Goal: Transaction & Acquisition: Obtain resource

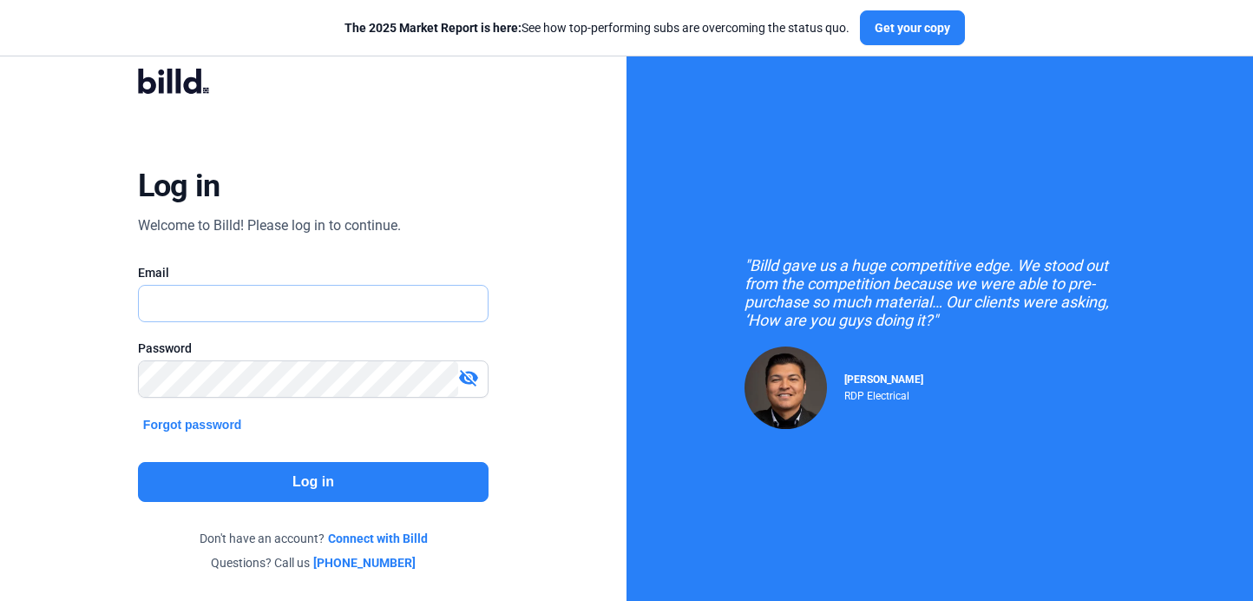
type input "[PERSON_NAME][EMAIL_ADDRESS][DOMAIN_NAME]"
click at [336, 482] on button "Log in" at bounding box center [313, 482] width 351 height 40
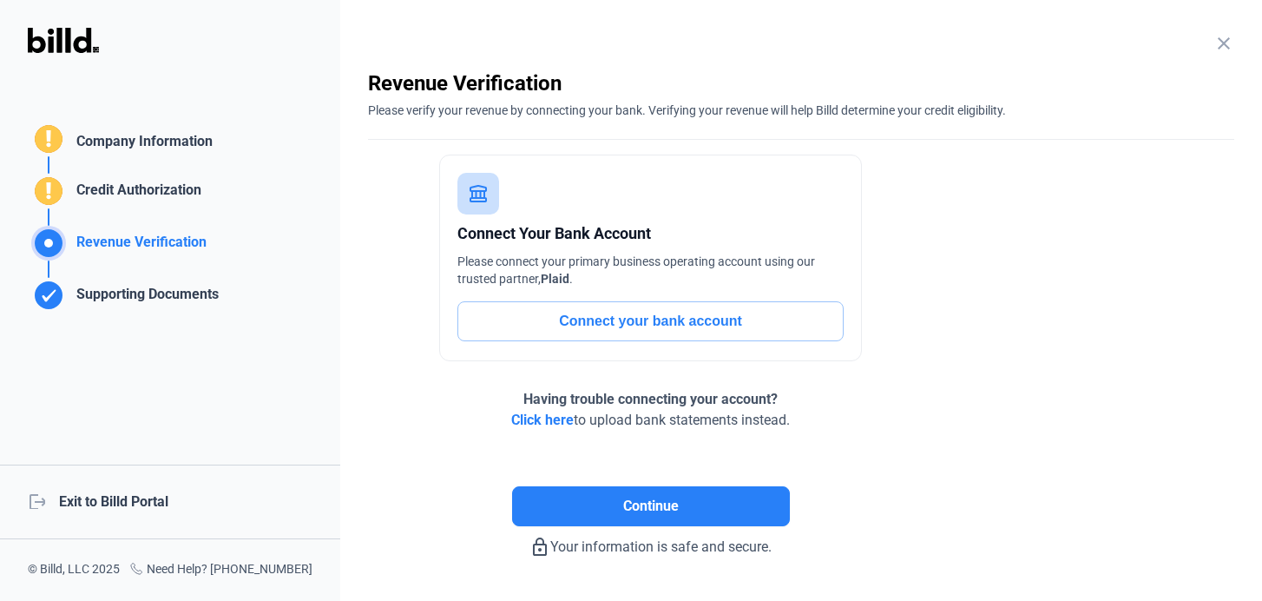
click at [948, 537] on enrollment-step "close Revenue Verification Please verify your revenue by connecting your bank. …" at bounding box center [801, 313] width 866 height 488
click at [790, 522] on div "Continue" at bounding box center [650, 477] width 565 height 95
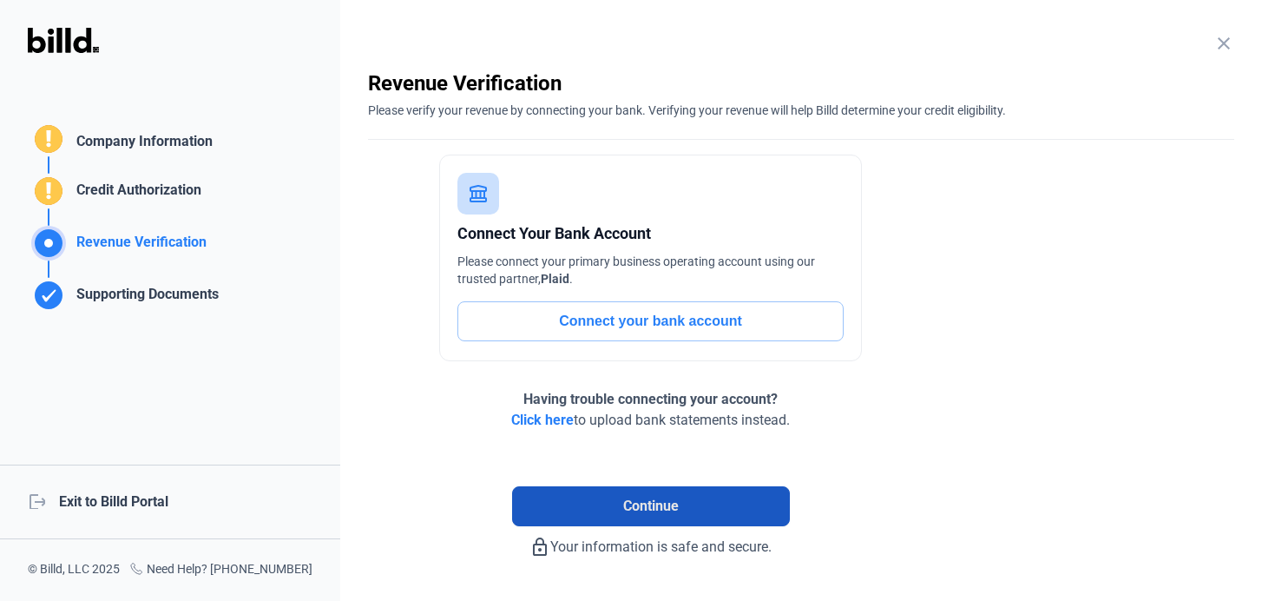
click at [744, 505] on button "Continue" at bounding box center [651, 506] width 278 height 40
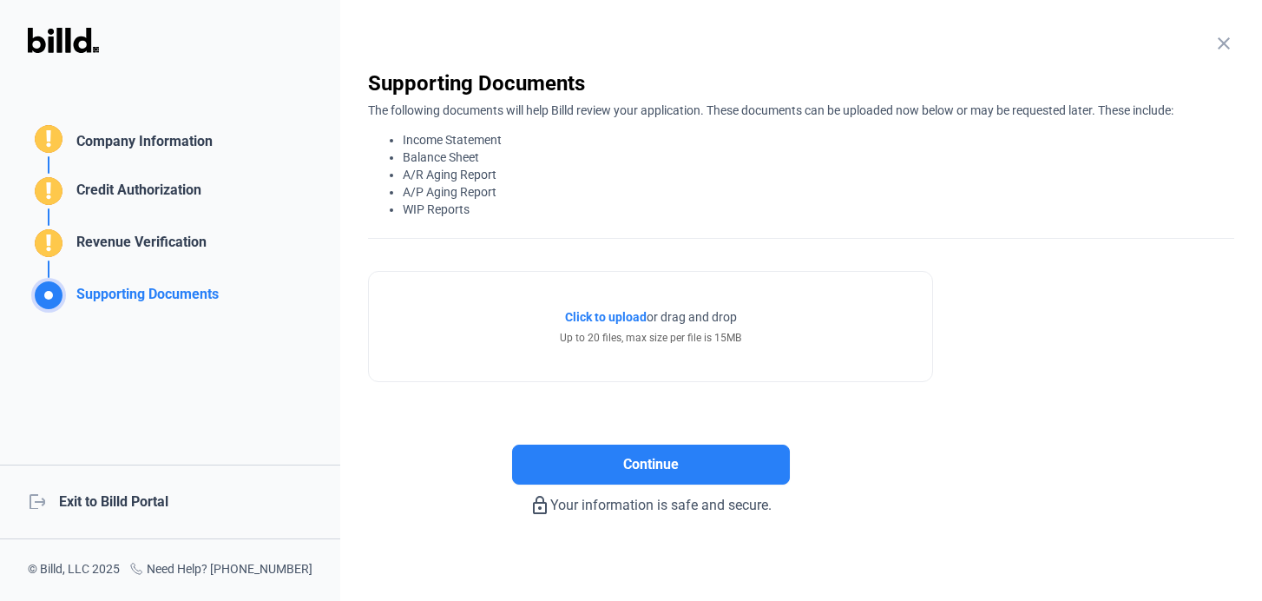
click at [224, 338] on div "Supporting Documents Company Information Credit Authorization Revenue Verificat…" at bounding box center [170, 300] width 340 height 601
click at [136, 397] on div "Supporting Documents Company Information Credit Authorization Revenue Verificat…" at bounding box center [170, 300] width 340 height 601
click at [106, 488] on div "logout Exit to Billd Portal" at bounding box center [170, 501] width 340 height 75
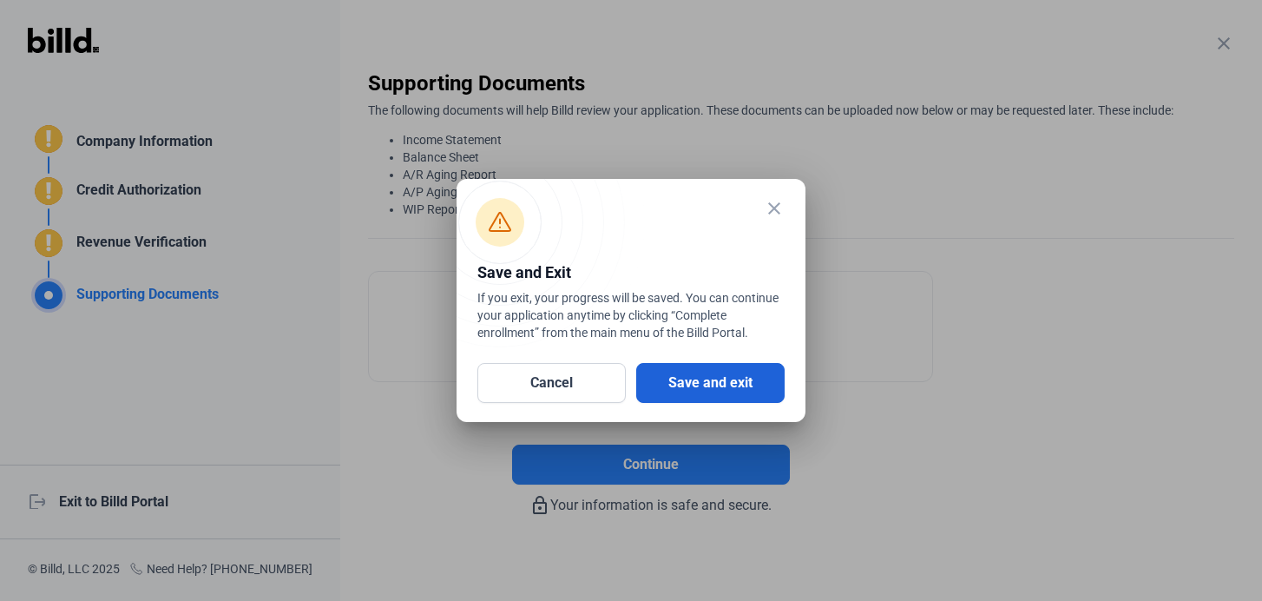
click at [697, 386] on button "Save and exit" at bounding box center [710, 383] width 148 height 40
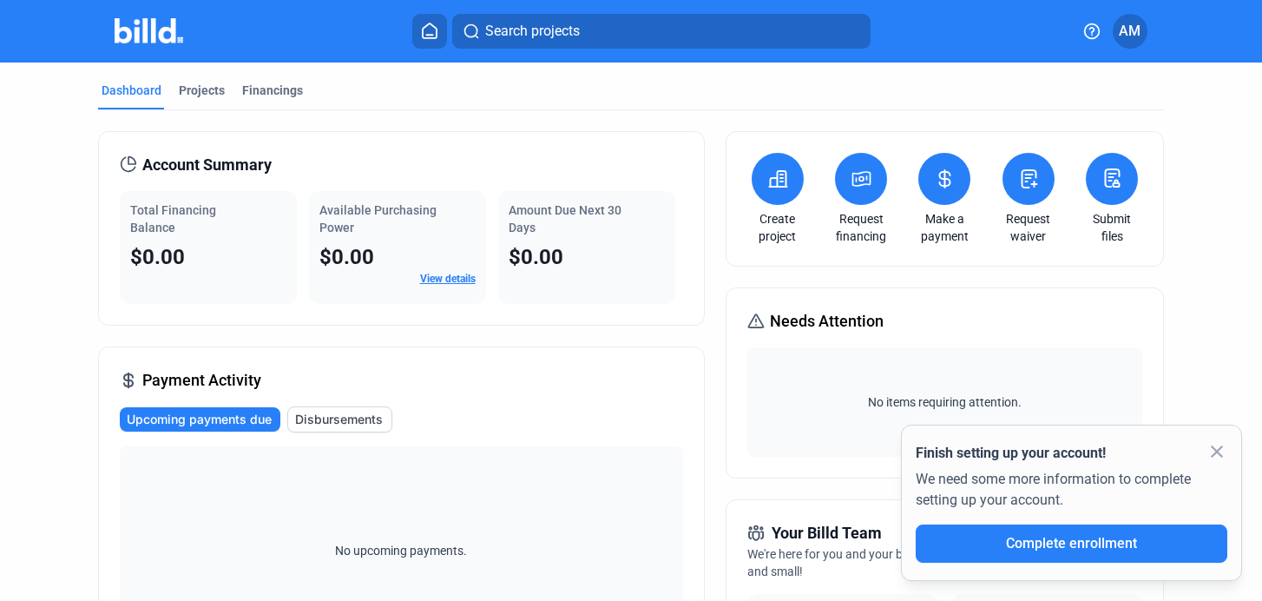
click at [1214, 450] on mat-icon "close" at bounding box center [1216, 451] width 21 height 21
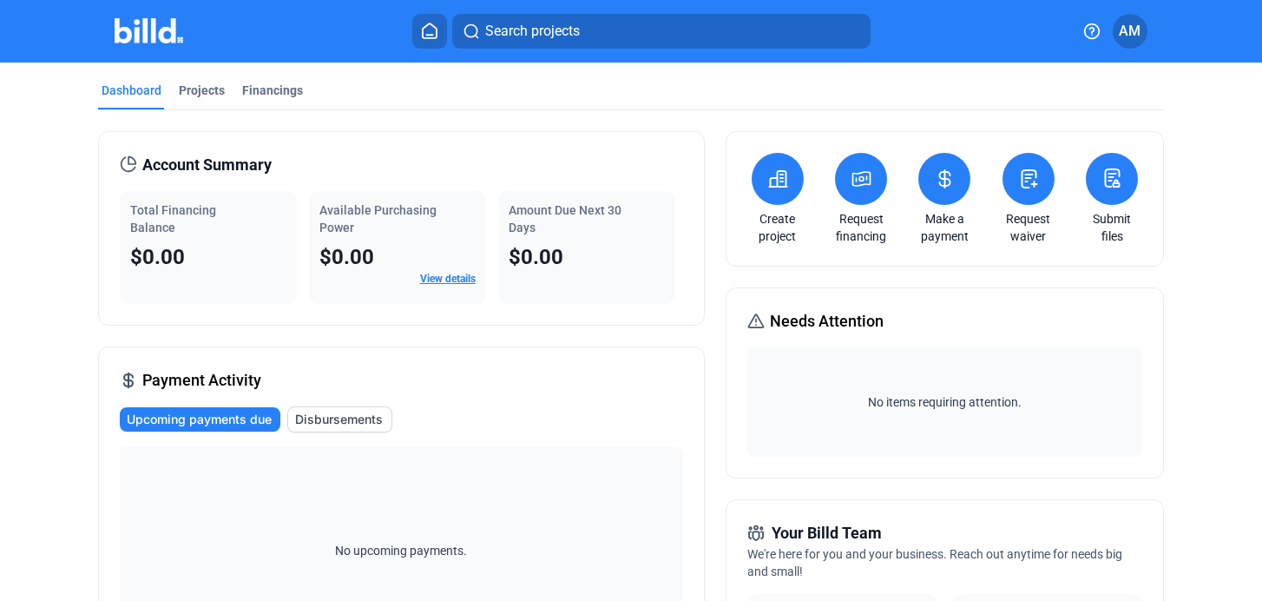
click at [766, 196] on button at bounding box center [778, 179] width 52 height 52
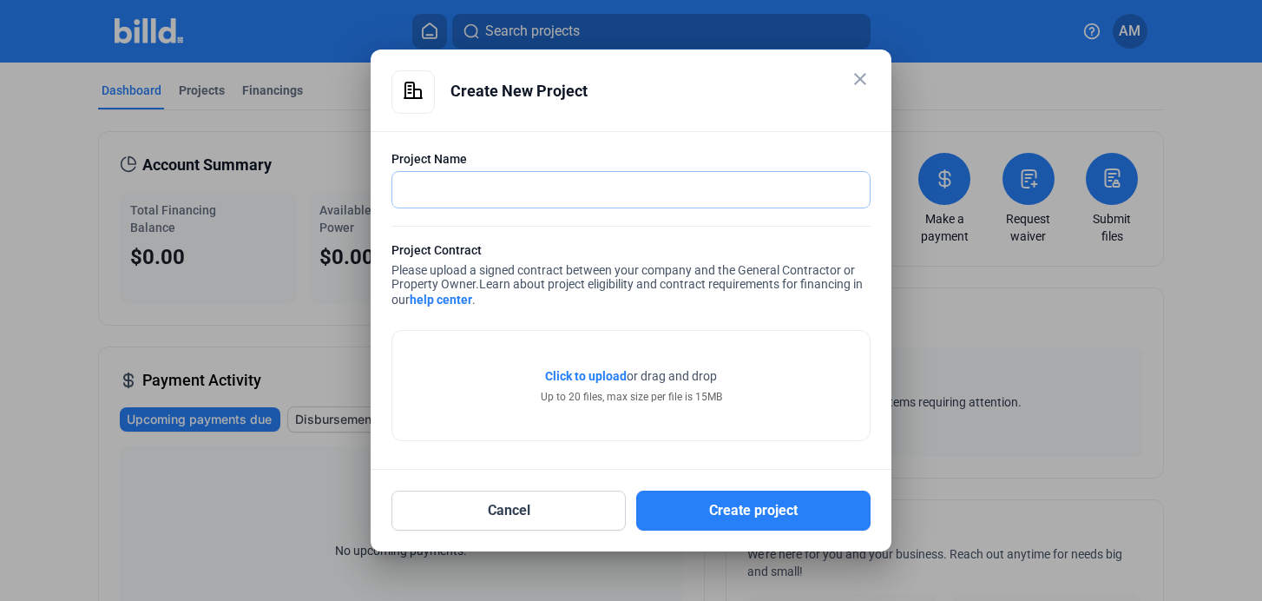
click at [766, 196] on input "text" at bounding box center [630, 190] width 477 height 36
click at [867, 69] on mat-icon "close" at bounding box center [860, 79] width 21 height 21
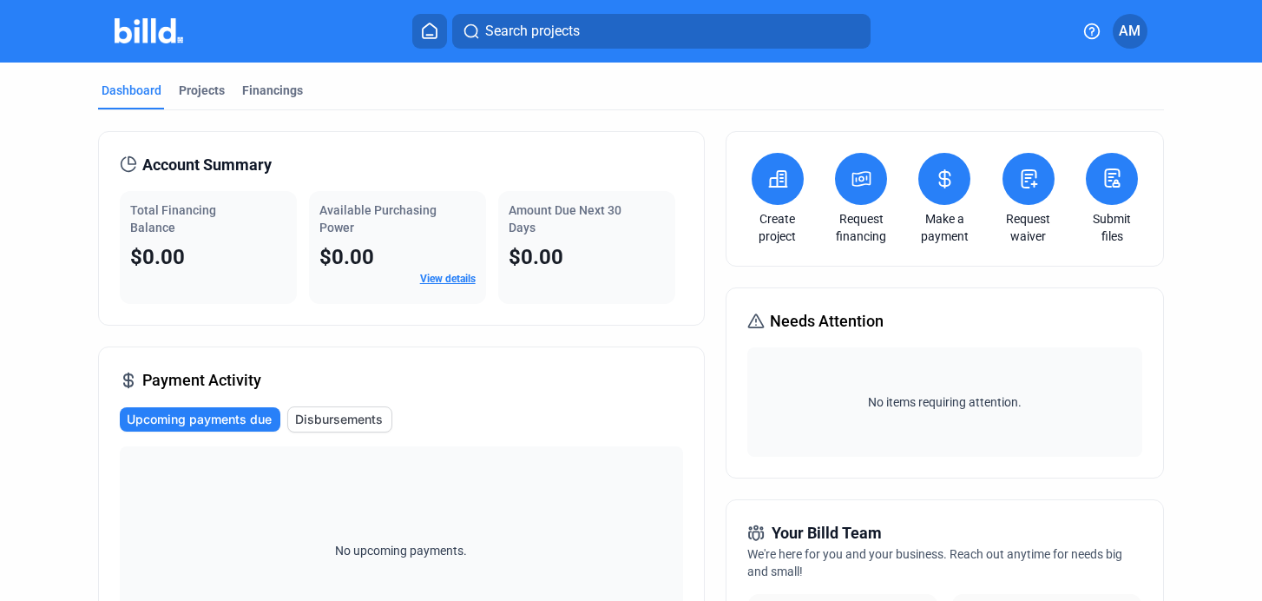
click at [866, 200] on button at bounding box center [861, 179] width 52 height 52
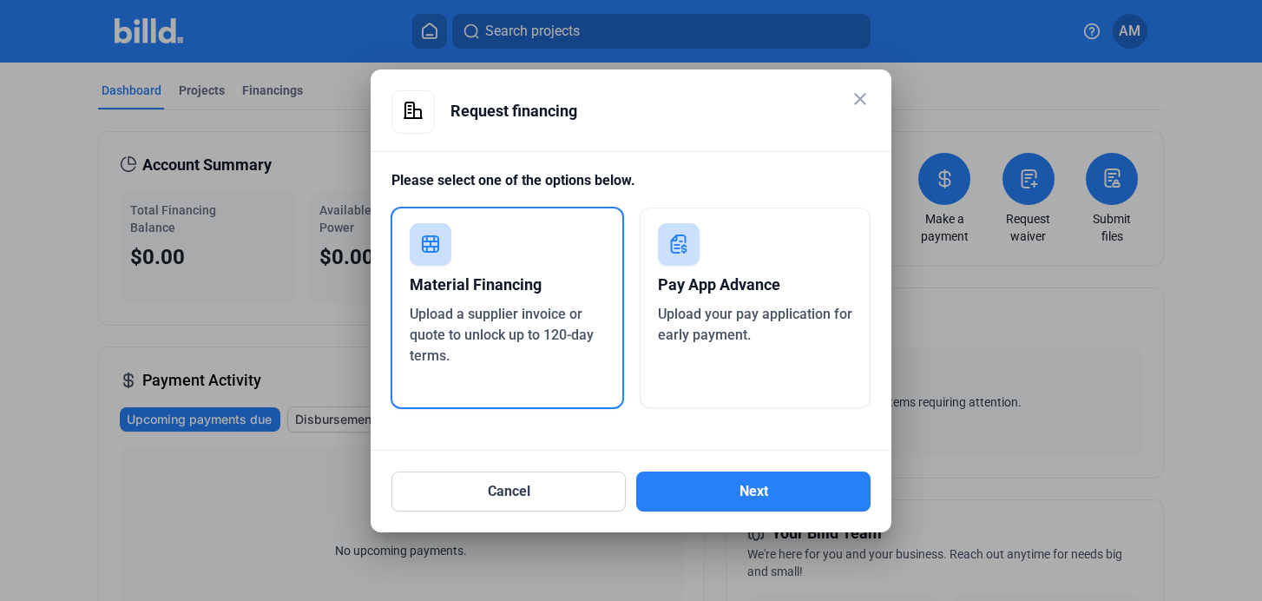
click at [593, 114] on div "Request financing" at bounding box center [660, 111] width 420 height 42
click at [588, 103] on div "Request financing" at bounding box center [660, 111] width 420 height 42
click at [859, 100] on mat-icon "close" at bounding box center [860, 99] width 21 height 21
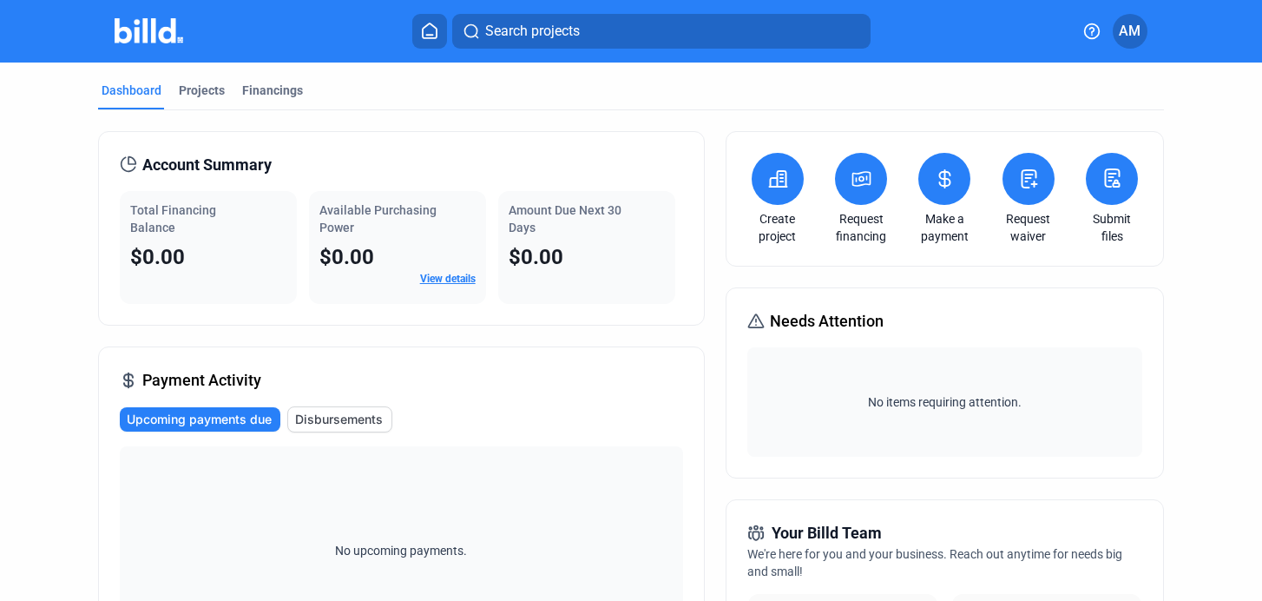
click at [889, 26] on div "Search projects" at bounding box center [642, 31] width 844 height 35
click at [879, 25] on div "Search projects" at bounding box center [642, 31] width 844 height 35
click at [884, 27] on div "Search projects" at bounding box center [642, 31] width 844 height 35
click at [881, 25] on div "Search projects" at bounding box center [642, 31] width 844 height 35
click at [770, 193] on button at bounding box center [778, 179] width 52 height 52
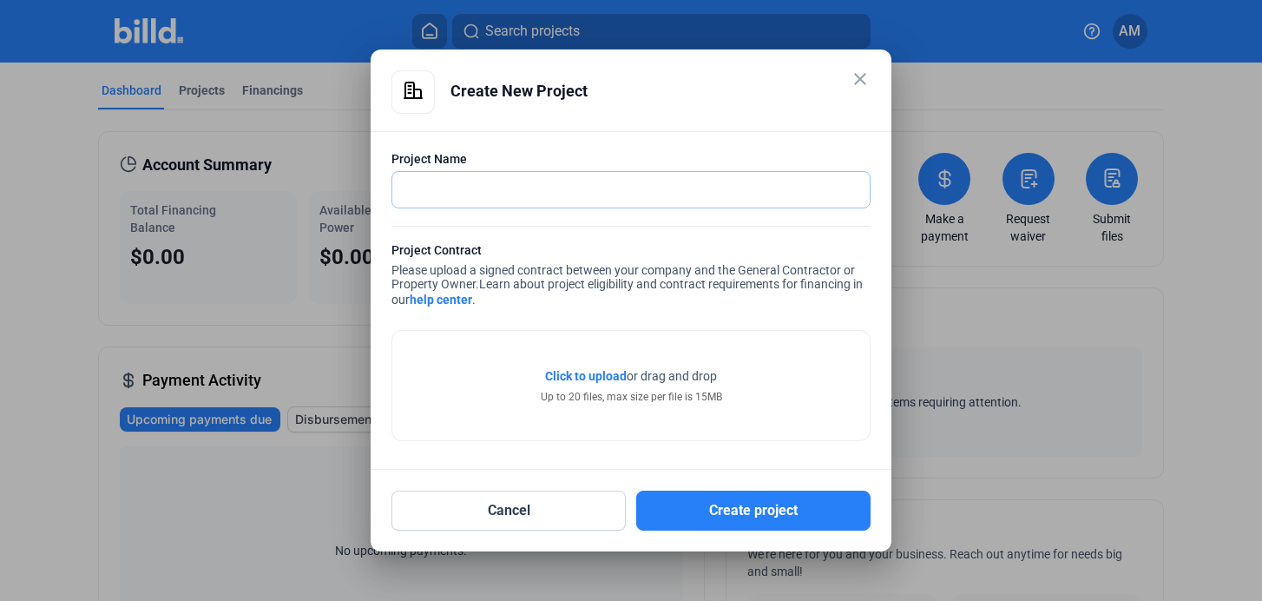
click at [504, 191] on input "text" at bounding box center [630, 190] width 477 height 36
click at [858, 82] on mat-icon "close" at bounding box center [860, 79] width 21 height 21
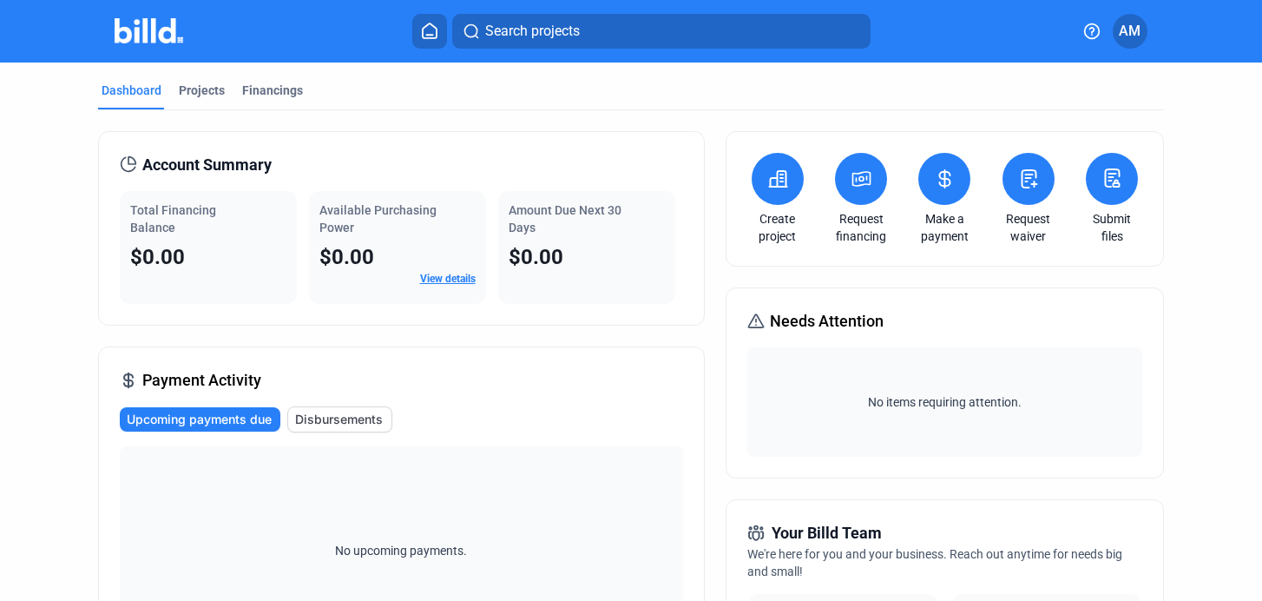
click at [148, 174] on span "Account Summary" at bounding box center [206, 165] width 129 height 24
click at [200, 209] on span "Total Financing Balance" at bounding box center [173, 218] width 86 height 31
drag, startPoint x: 185, startPoint y: 227, endPoint x: 212, endPoint y: 214, distance: 29.5
click at [212, 214] on div "Total Financing Balance" at bounding box center [208, 218] width 156 height 35
click at [851, 184] on icon at bounding box center [862, 178] width 22 height 21
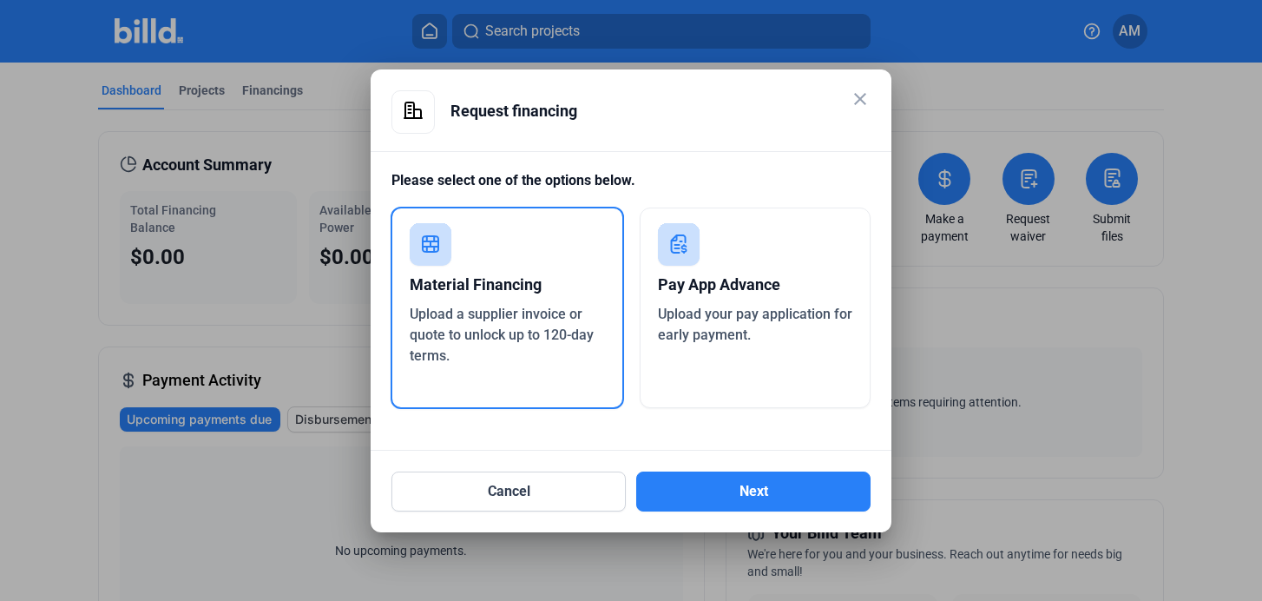
click at [681, 323] on div "Upload your pay application for early payment." at bounding box center [755, 325] width 195 height 42
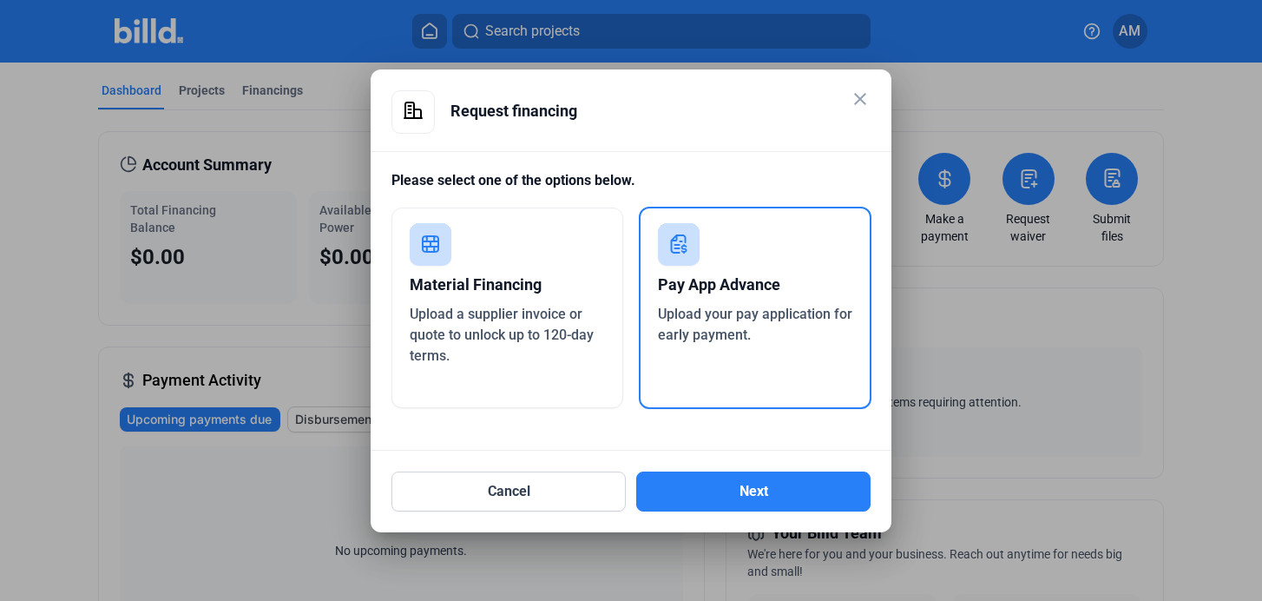
click at [585, 314] on div "Upload a supplier invoice or quote to unlock up to 120-day terms." at bounding box center [507, 335] width 195 height 62
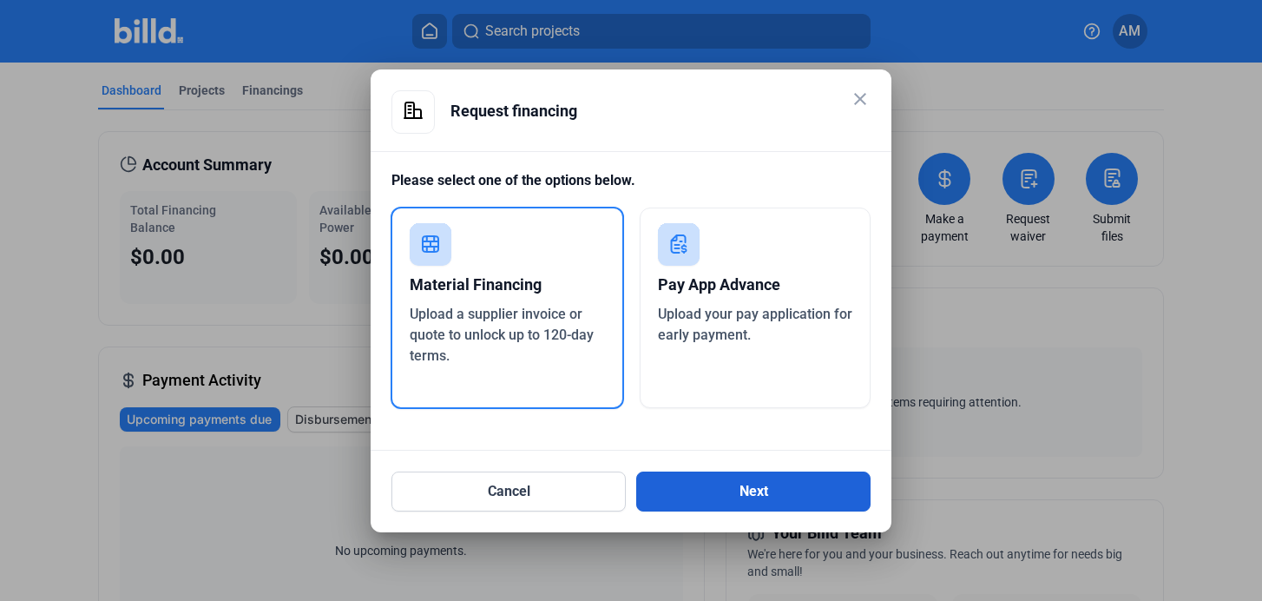
click at [700, 490] on button "Next" at bounding box center [753, 491] width 234 height 40
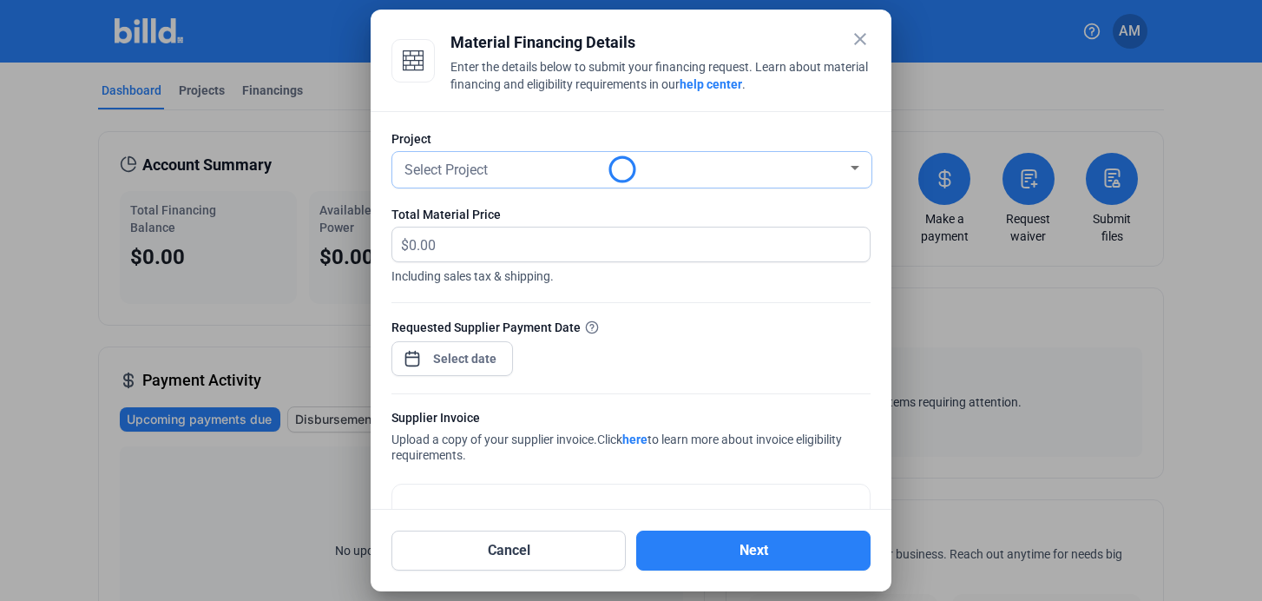
click at [516, 172] on div "Select Project" at bounding box center [624, 168] width 446 height 24
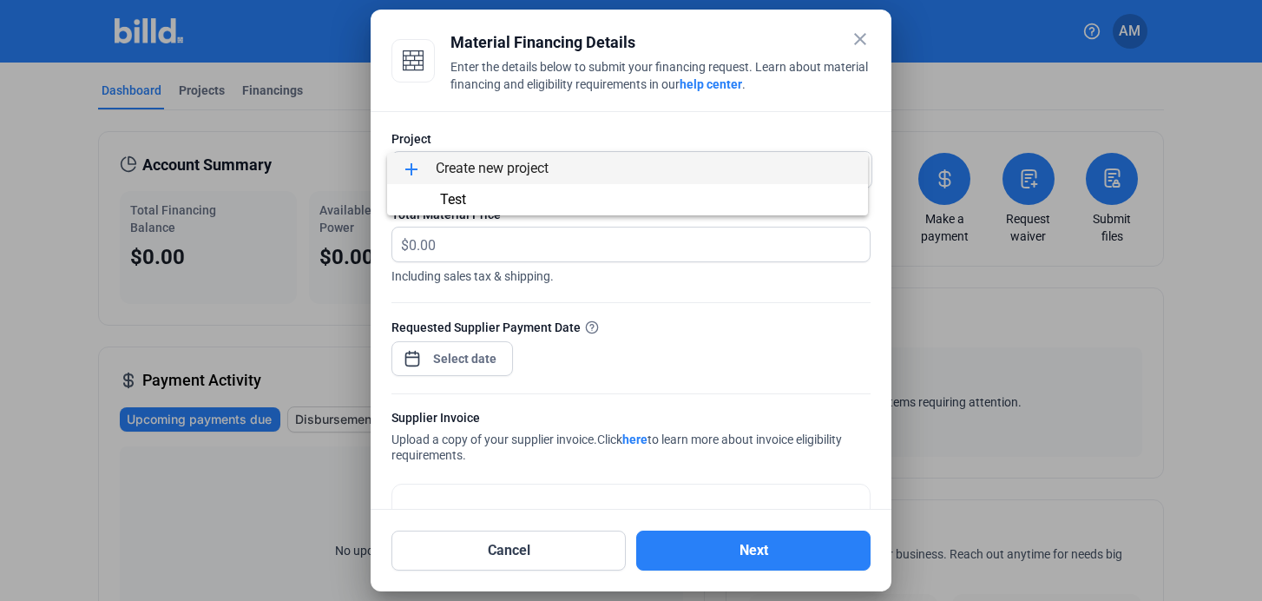
click at [860, 45] on div at bounding box center [631, 300] width 1262 height 601
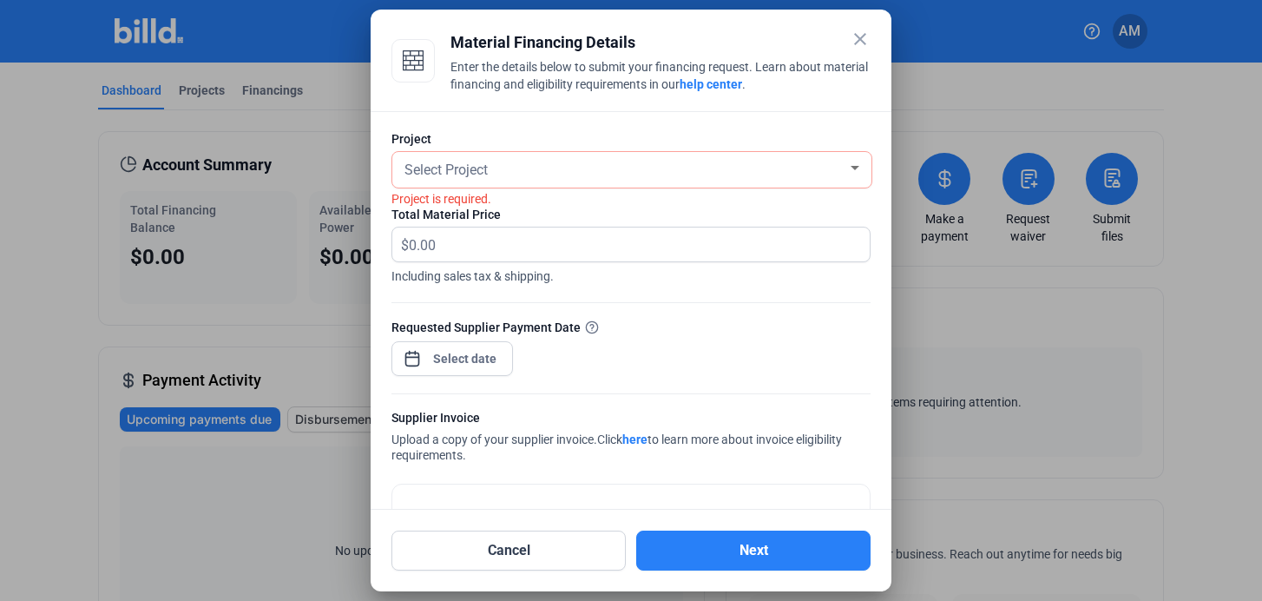
click at [859, 44] on mat-icon "close" at bounding box center [860, 39] width 21 height 21
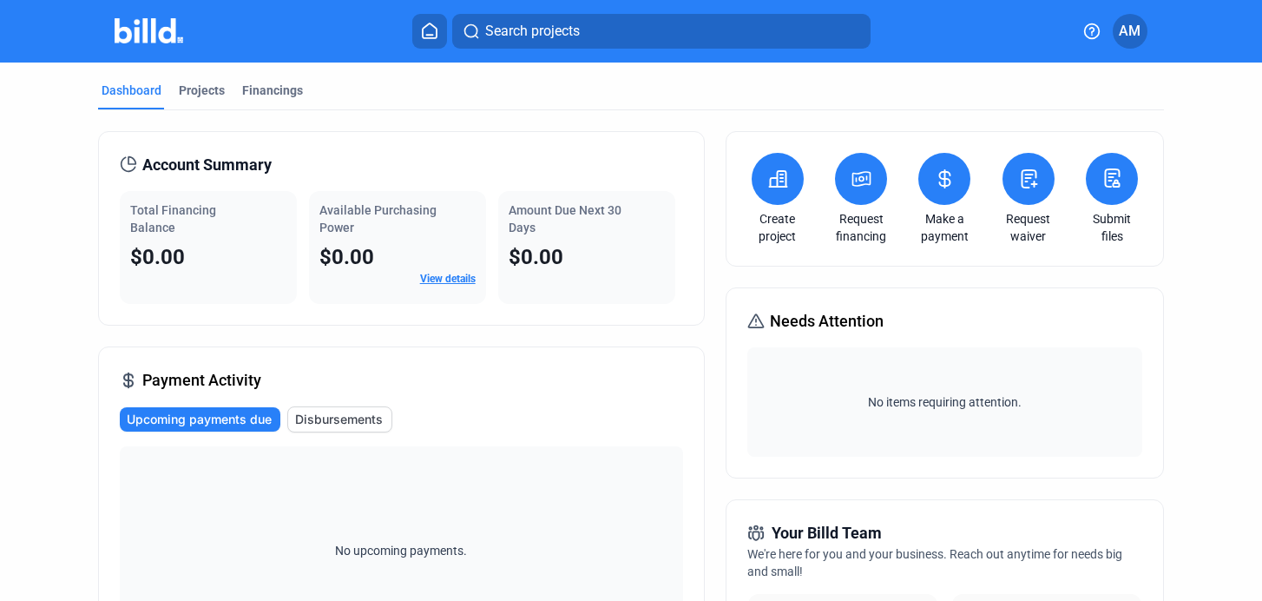
click at [879, 23] on div "Search projects" at bounding box center [642, 31] width 844 height 35
click at [1128, 23] on span "AM" at bounding box center [1130, 31] width 22 height 21
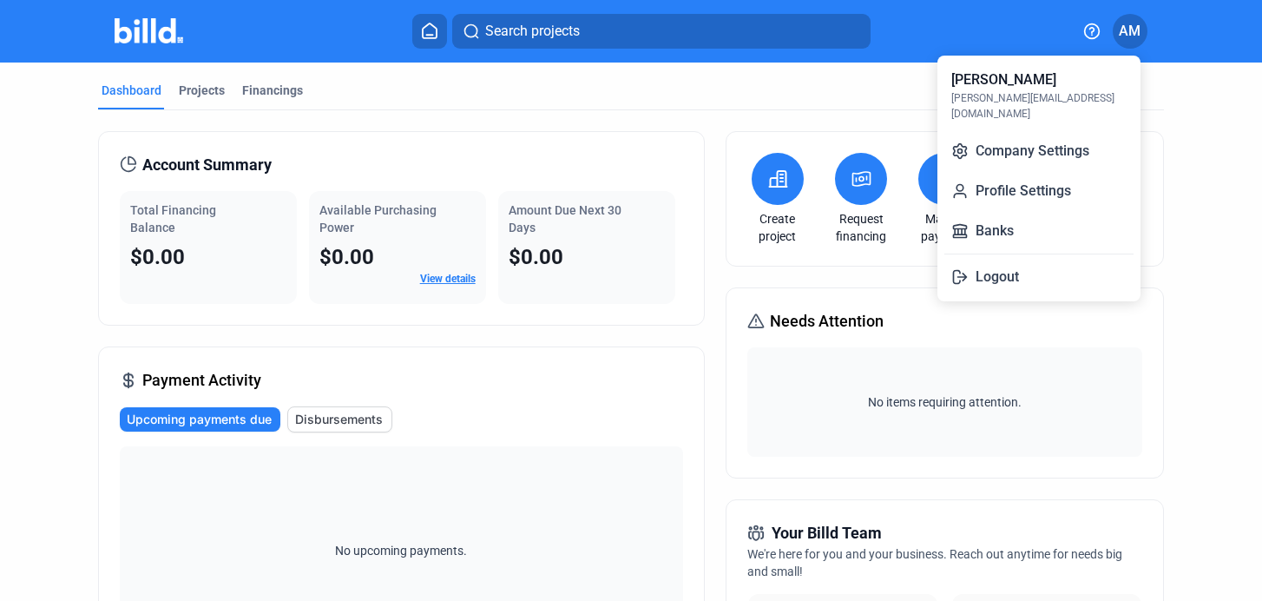
click at [1158, 28] on div at bounding box center [631, 300] width 1262 height 601
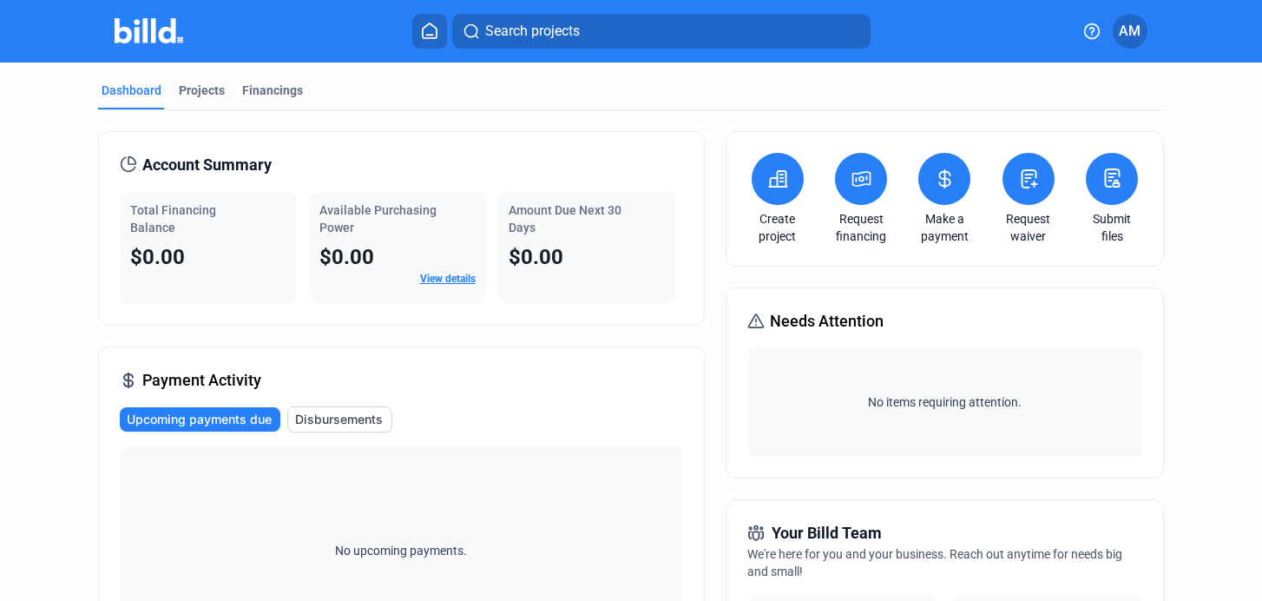
click at [1140, 33] on span "AM" at bounding box center [1130, 31] width 22 height 21
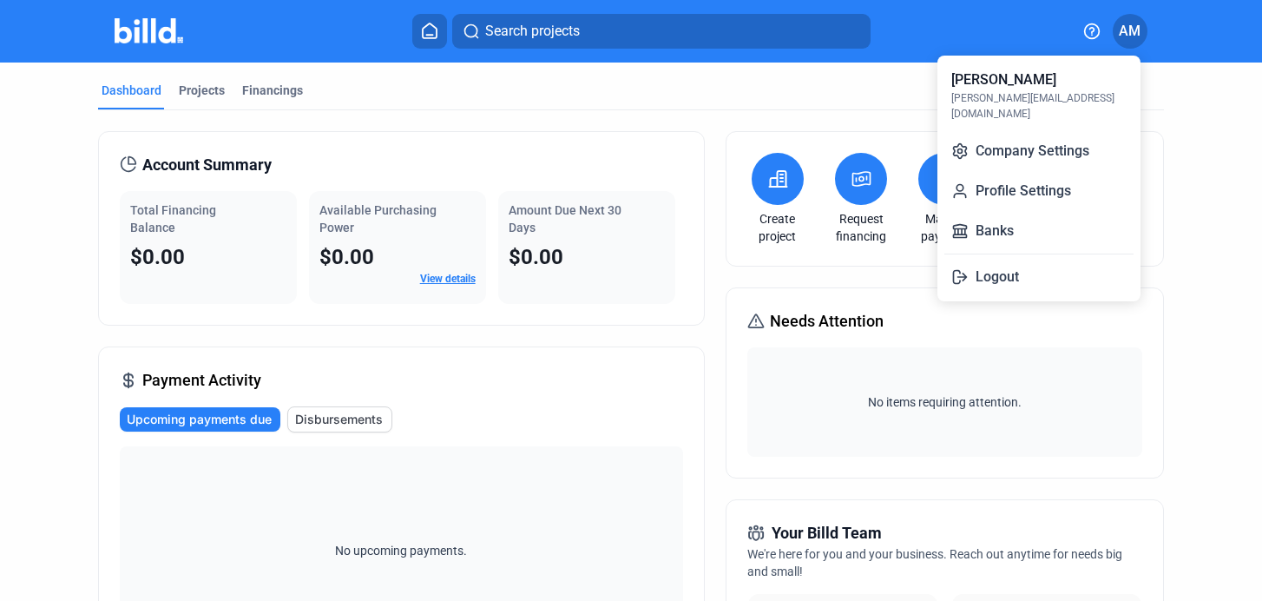
click at [1165, 29] on div at bounding box center [631, 300] width 1262 height 601
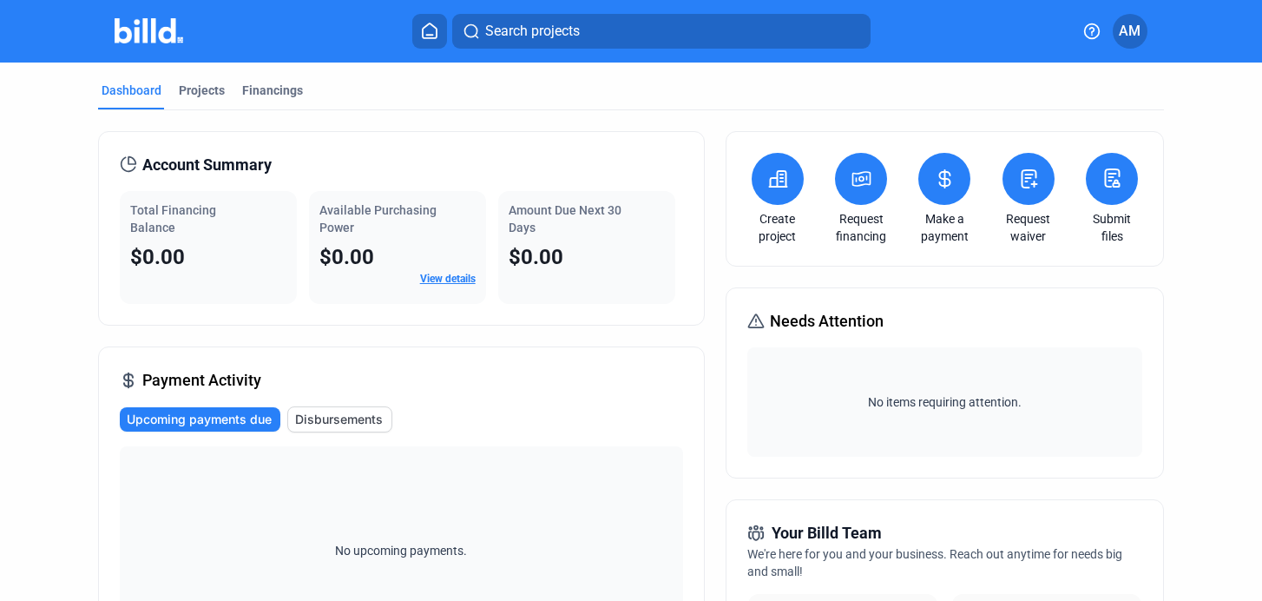
click at [218, 224] on div "Total Financing Balance" at bounding box center [208, 218] width 156 height 35
click at [154, 241] on div "Total Financing Balance $0.00" at bounding box center [208, 247] width 177 height 113
click at [154, 282] on div "Total Financing Balance $0.00" at bounding box center [208, 247] width 177 height 113
click at [150, 268] on span "$0.00" at bounding box center [157, 257] width 55 height 24
click at [145, 203] on span "Total Financing Balance" at bounding box center [173, 218] width 86 height 31
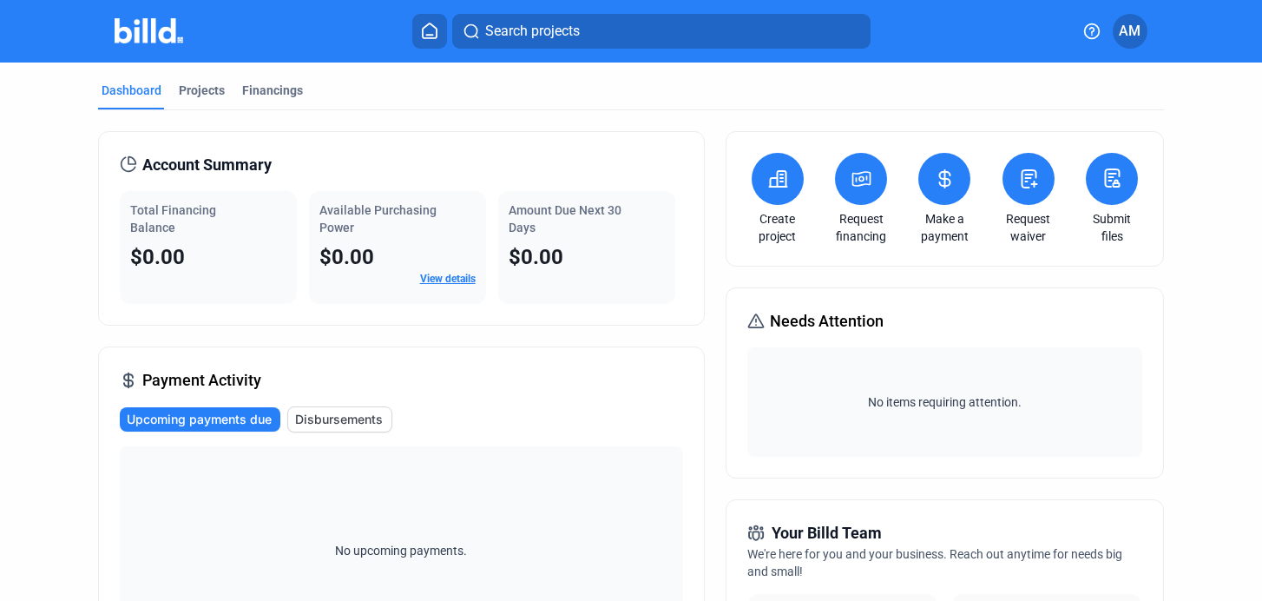
click at [181, 170] on span "Account Summary" at bounding box center [206, 165] width 129 height 24
click at [127, 161] on icon at bounding box center [128, 163] width 17 height 17
click at [446, 281] on link "View details" at bounding box center [448, 279] width 56 height 12
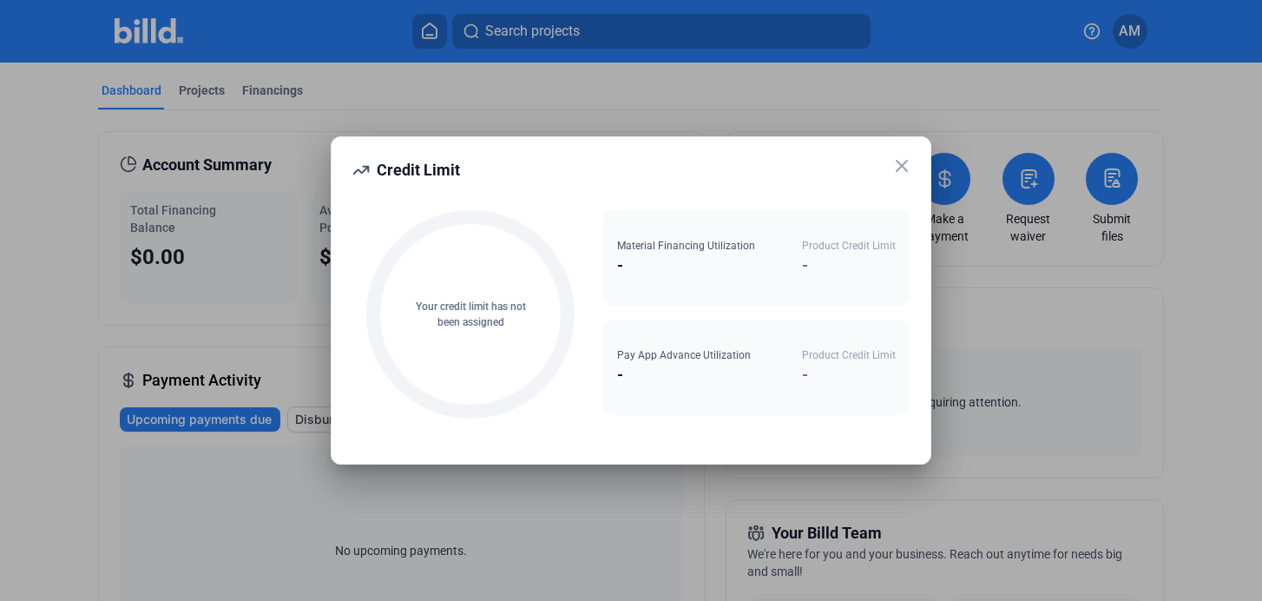
click at [903, 168] on icon at bounding box center [901, 165] width 21 height 21
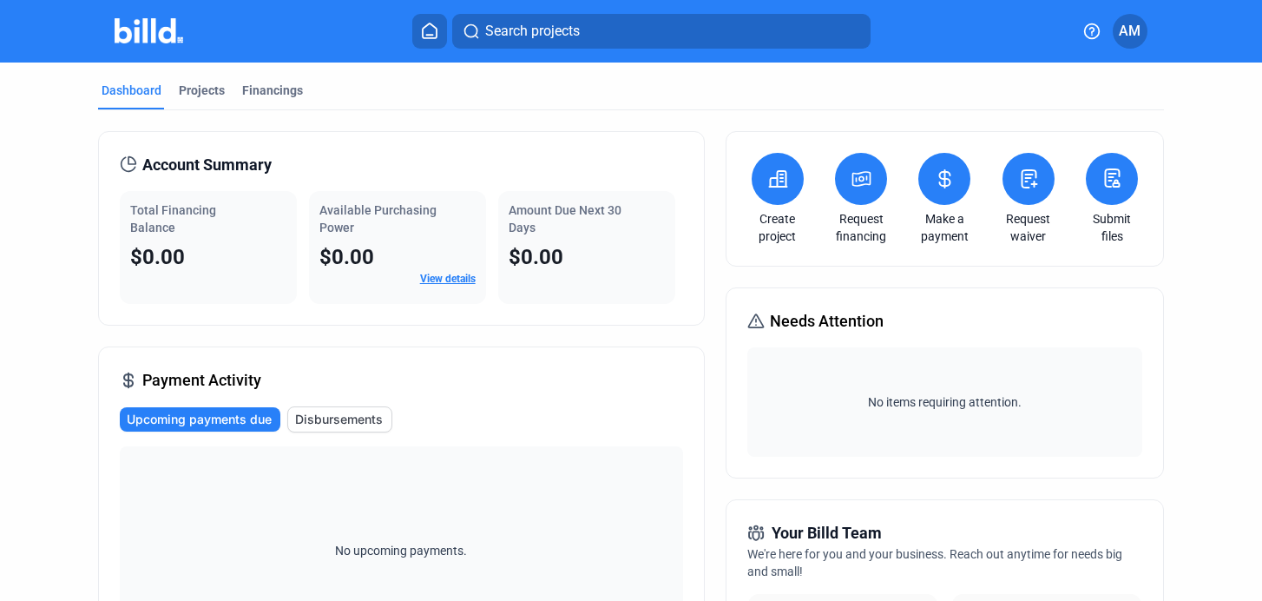
click at [766, 196] on button at bounding box center [778, 179] width 52 height 52
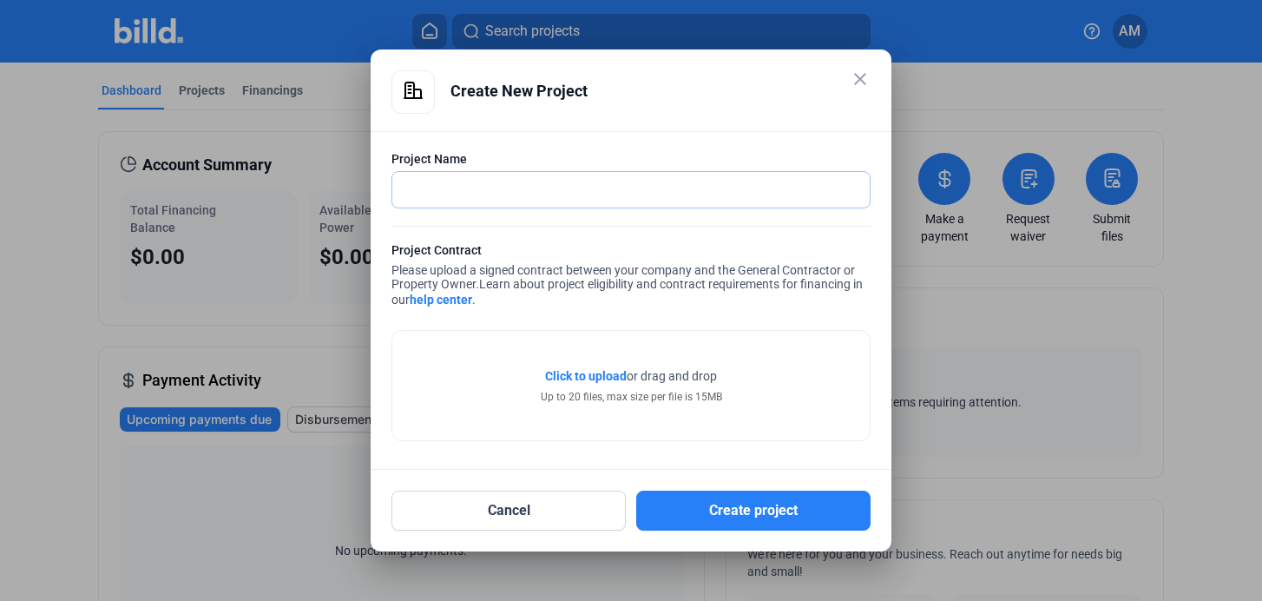
click at [792, 196] on input "text" at bounding box center [621, 190] width 458 height 36
click at [863, 77] on mat-icon "close" at bounding box center [860, 79] width 21 height 21
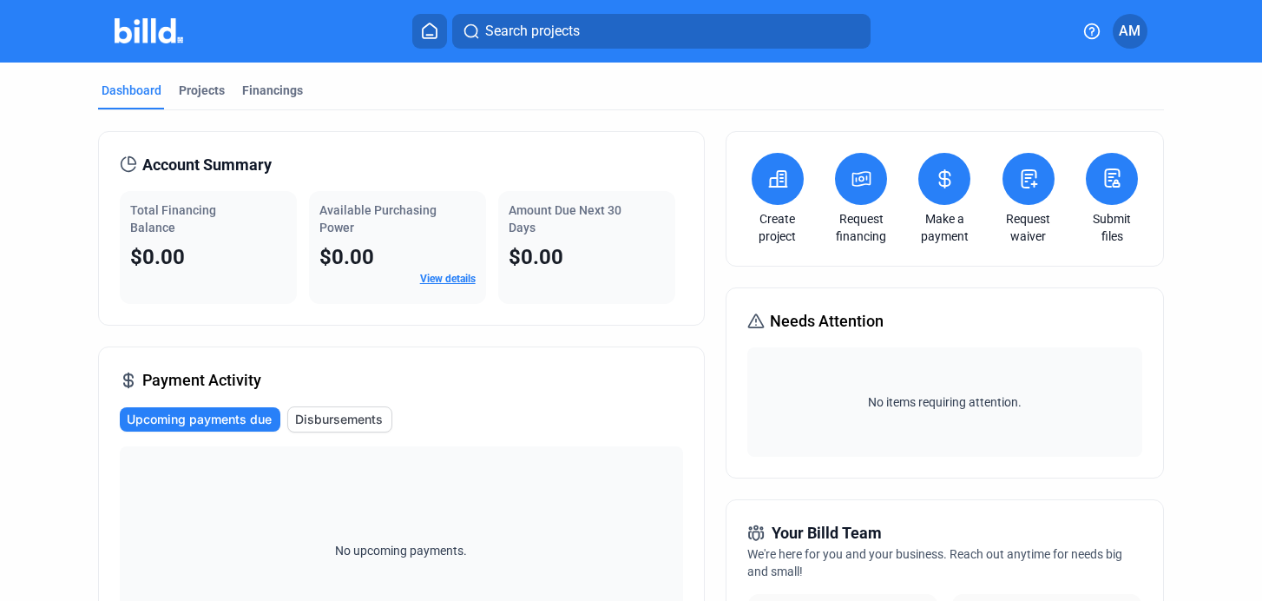
click at [862, 189] on button at bounding box center [861, 179] width 52 height 52
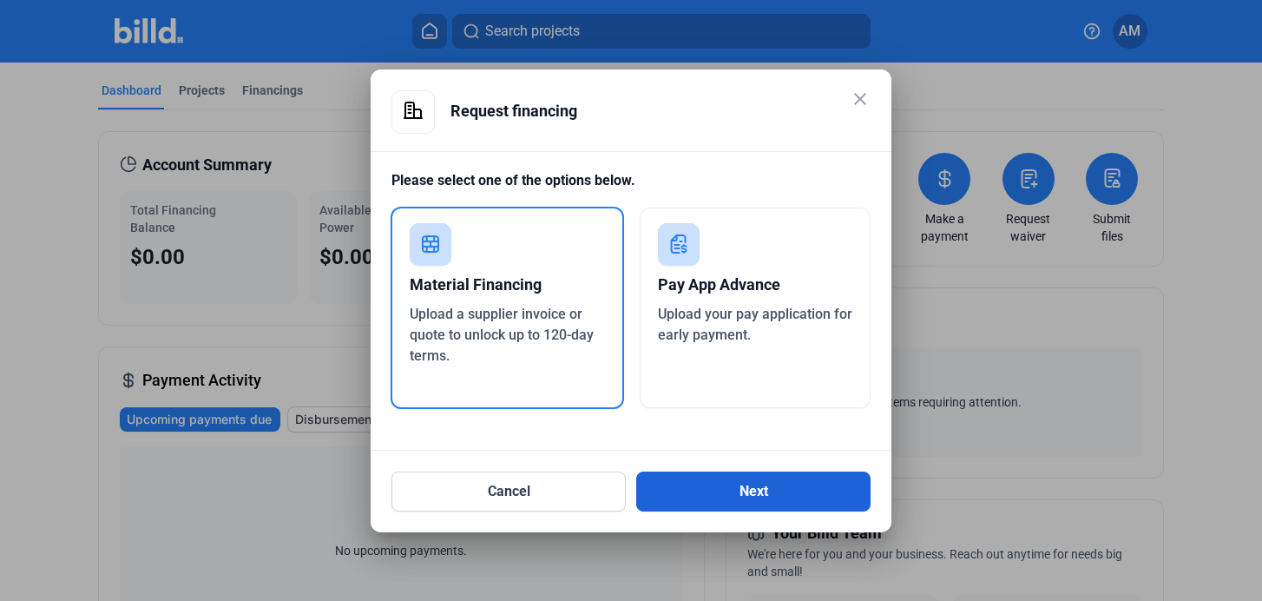
click at [719, 479] on button "Next" at bounding box center [753, 491] width 234 height 40
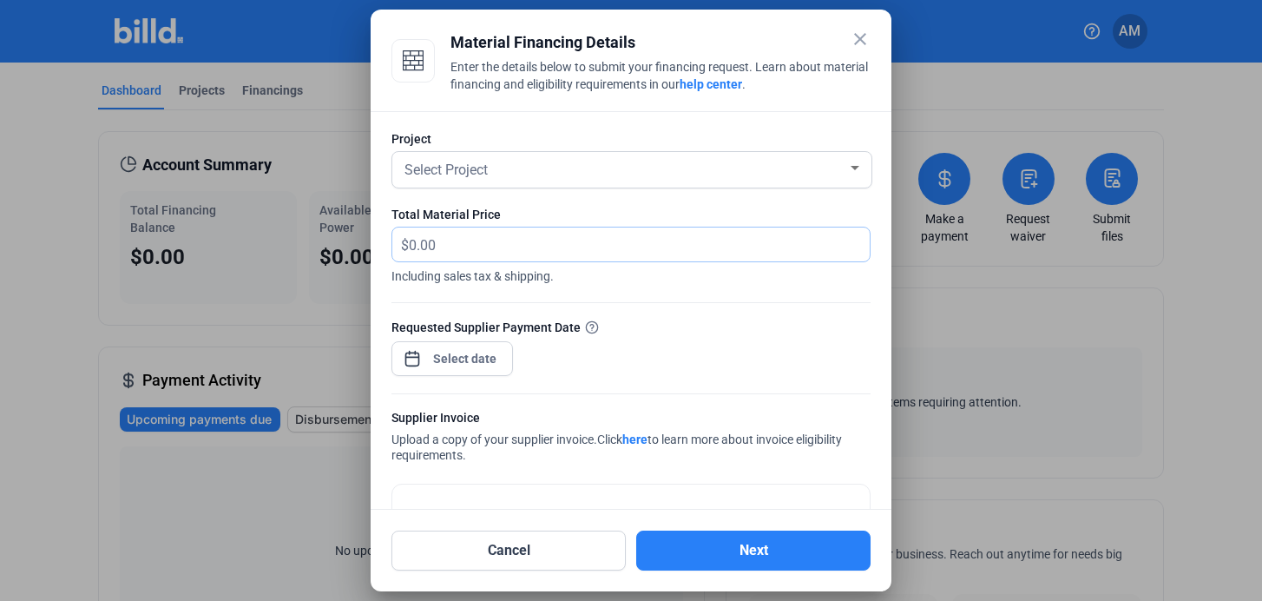
click at [477, 246] on input "text" at bounding box center [639, 244] width 461 height 34
click at [447, 551] on button "Cancel" at bounding box center [508, 550] width 234 height 40
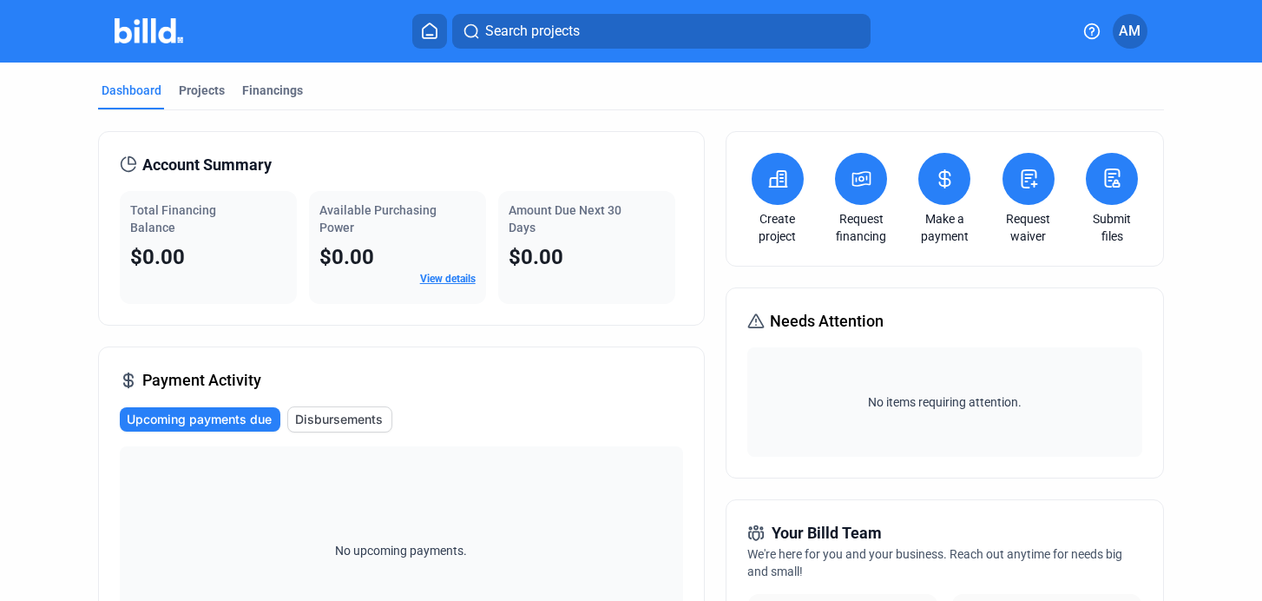
click at [870, 176] on button at bounding box center [861, 179] width 52 height 52
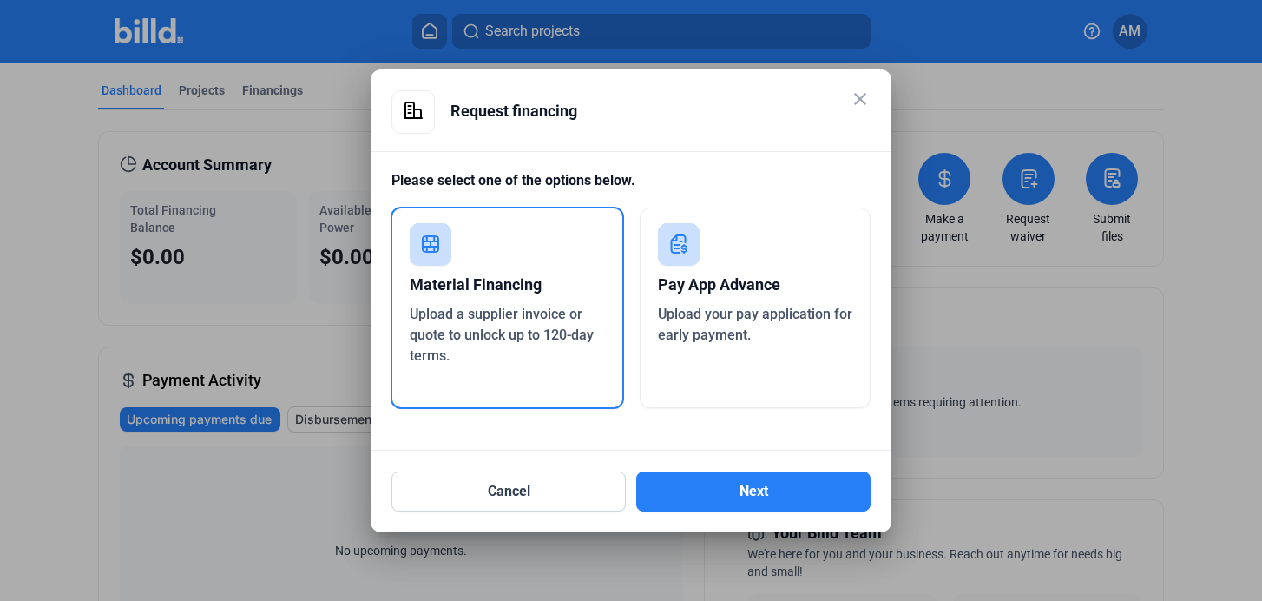
click at [786, 264] on div "Pay App Advance Upload your pay application for early payment." at bounding box center [756, 307] width 232 height 200
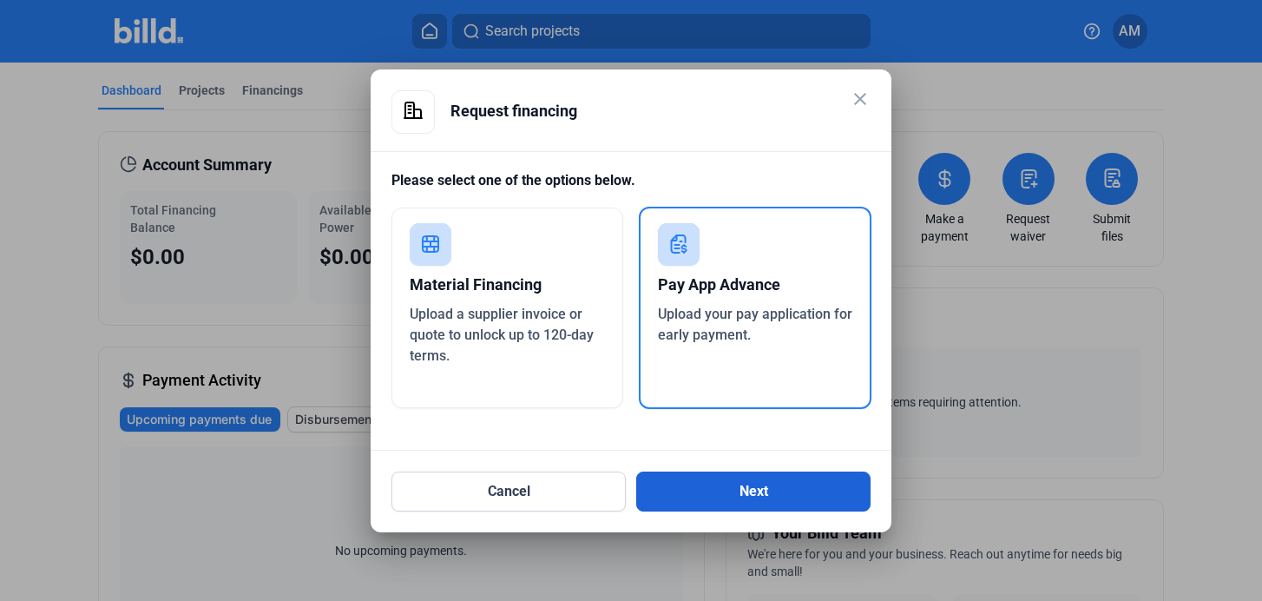
click at [743, 484] on button "Next" at bounding box center [753, 491] width 234 height 40
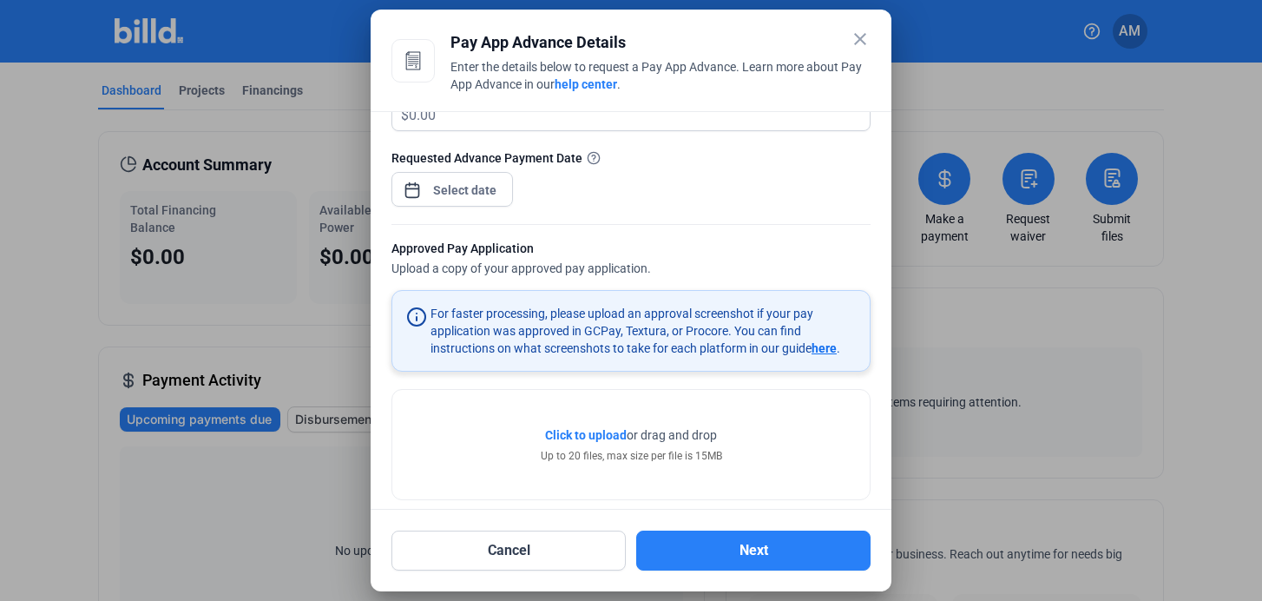
scroll to position [291, 0]
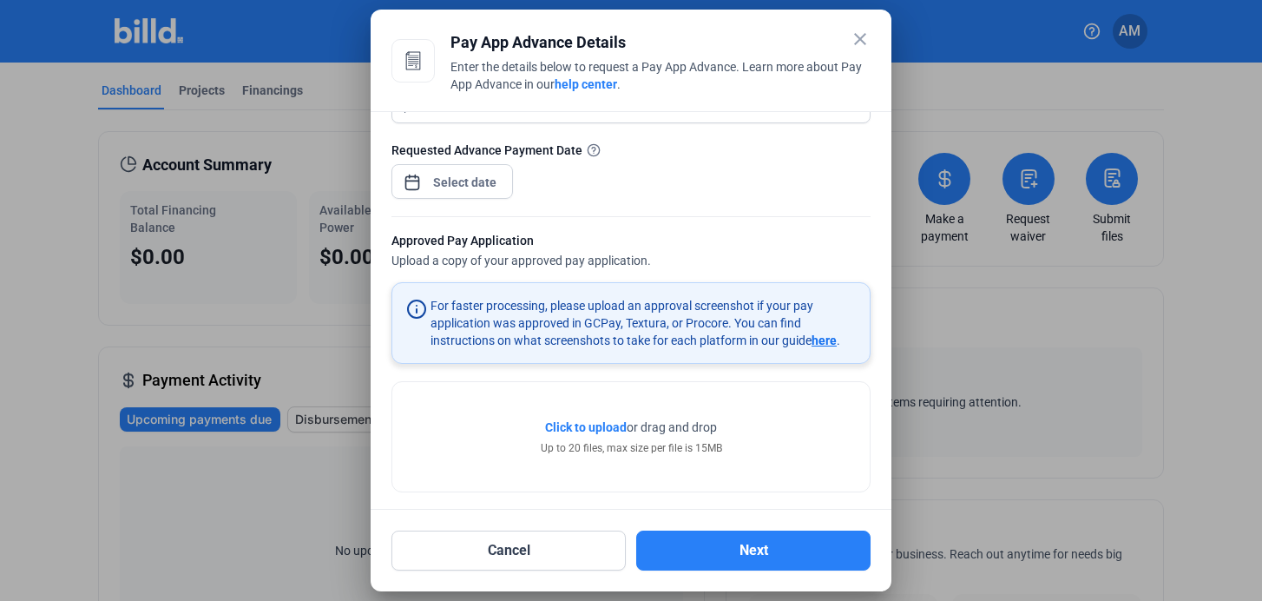
click at [861, 49] on div "close" at bounding box center [860, 41] width 21 height 24
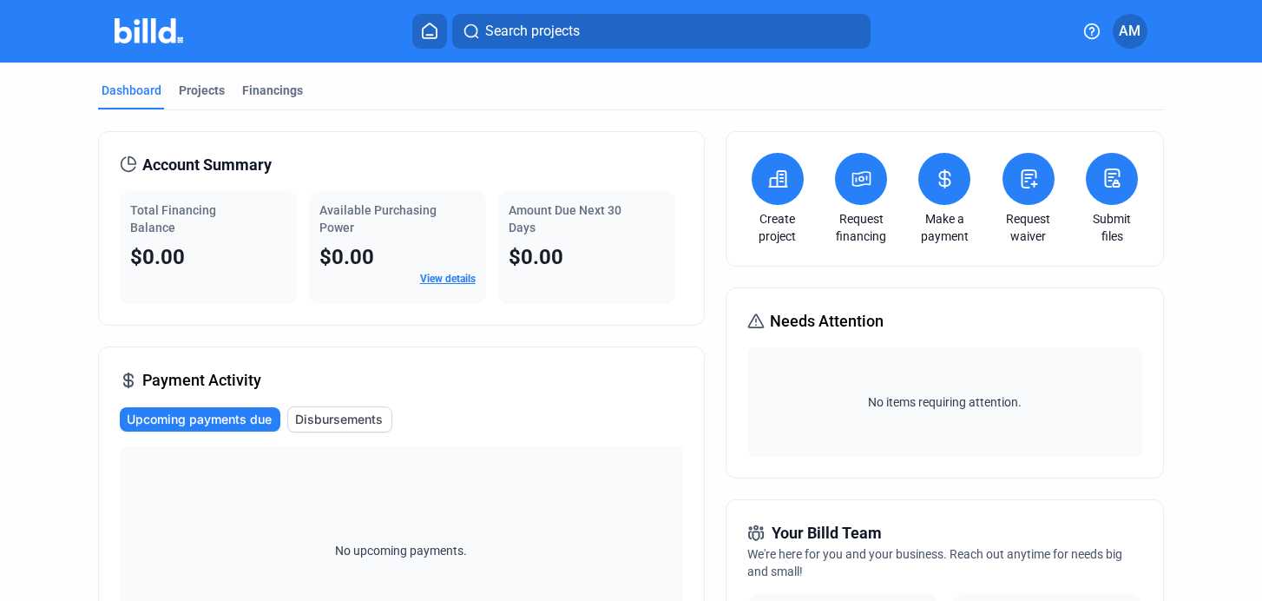
click at [943, 187] on icon at bounding box center [945, 178] width 22 height 21
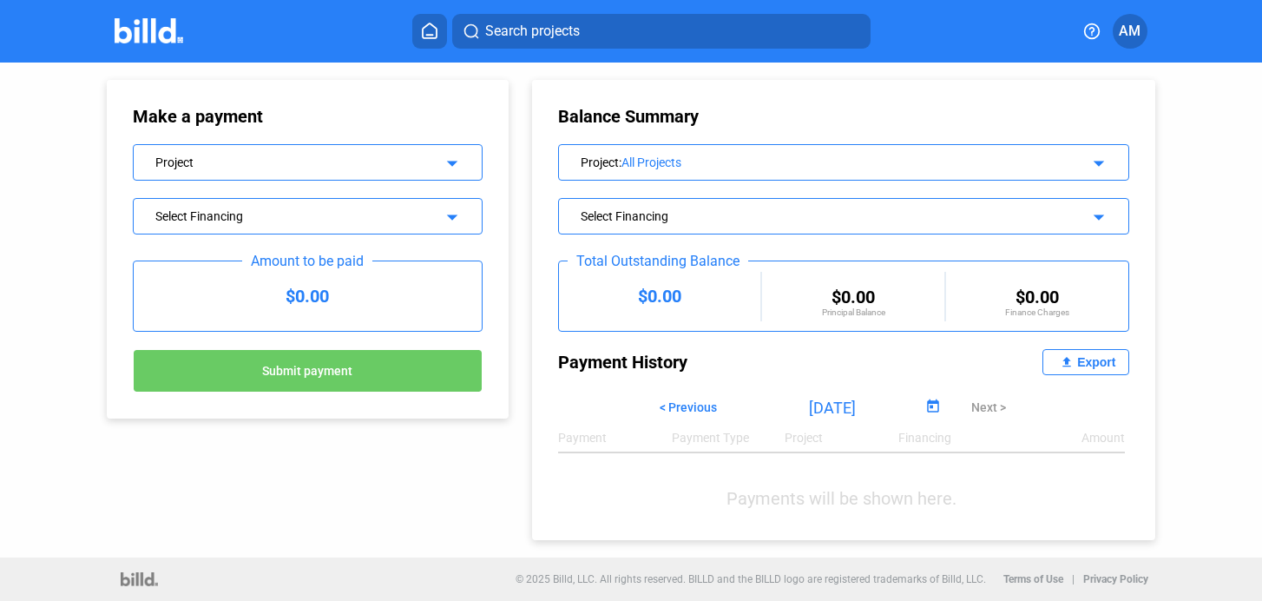
click at [192, 162] on div "Project" at bounding box center [292, 160] width 274 height 17
